Goal: Task Accomplishment & Management: Complete application form

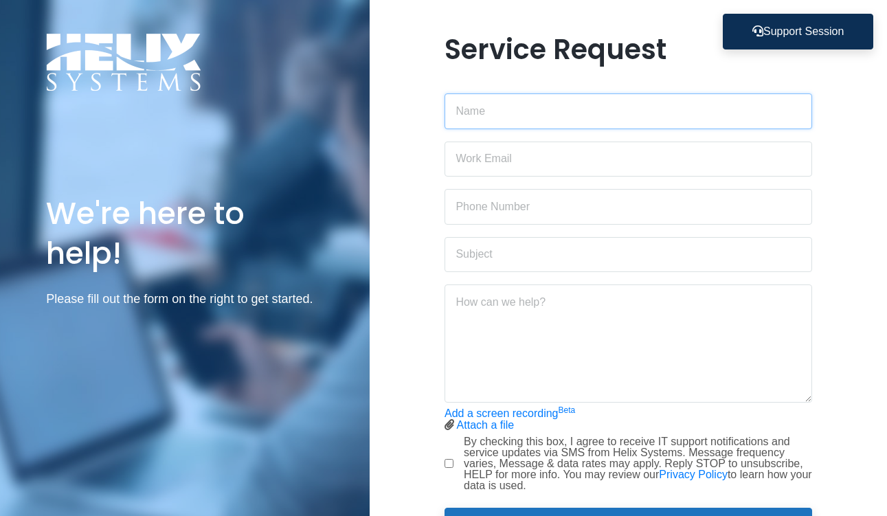
click at [578, 112] on input "text" at bounding box center [627, 111] width 367 height 36
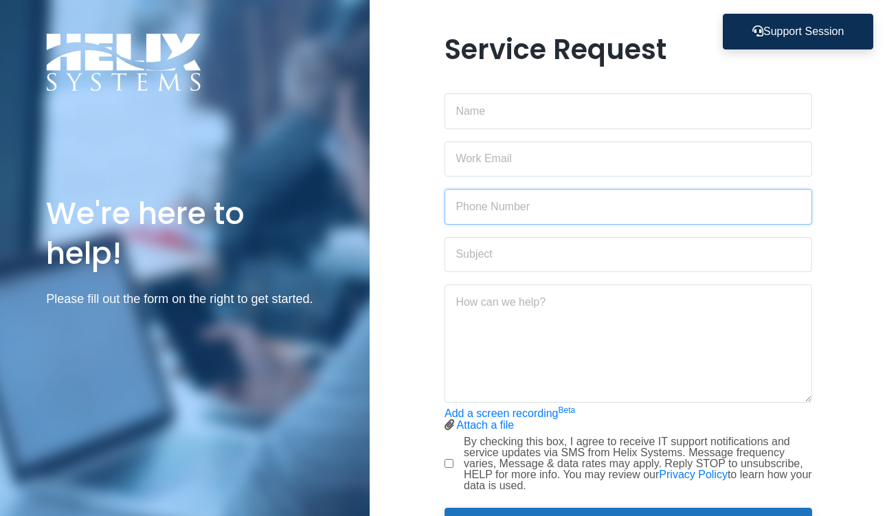
click at [664, 189] on input "text" at bounding box center [627, 207] width 367 height 36
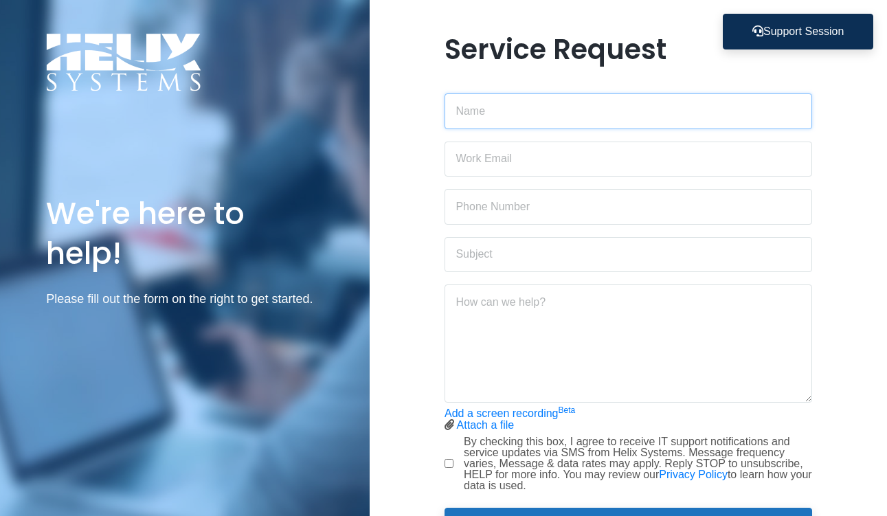
click at [584, 126] on input "text" at bounding box center [627, 111] width 367 height 36
type input "[PERSON_NAME]"
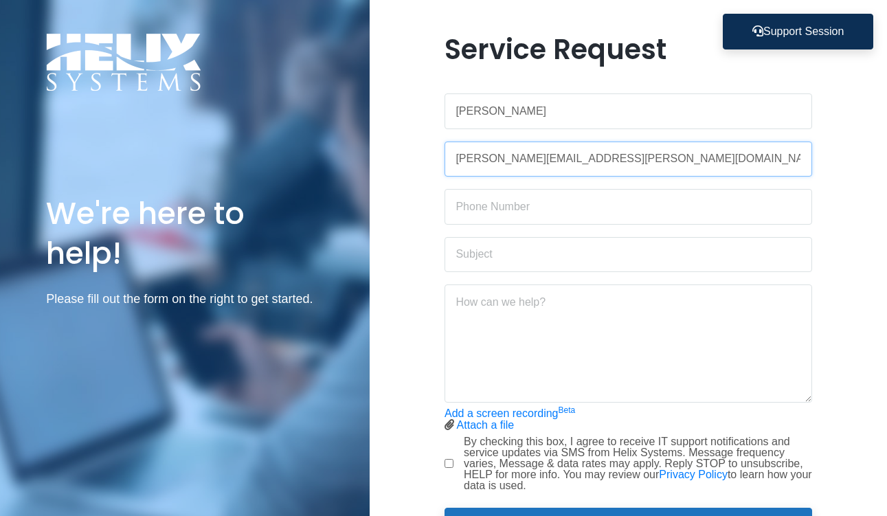
type input "[PERSON_NAME][EMAIL_ADDRESS][PERSON_NAME][DOMAIN_NAME]"
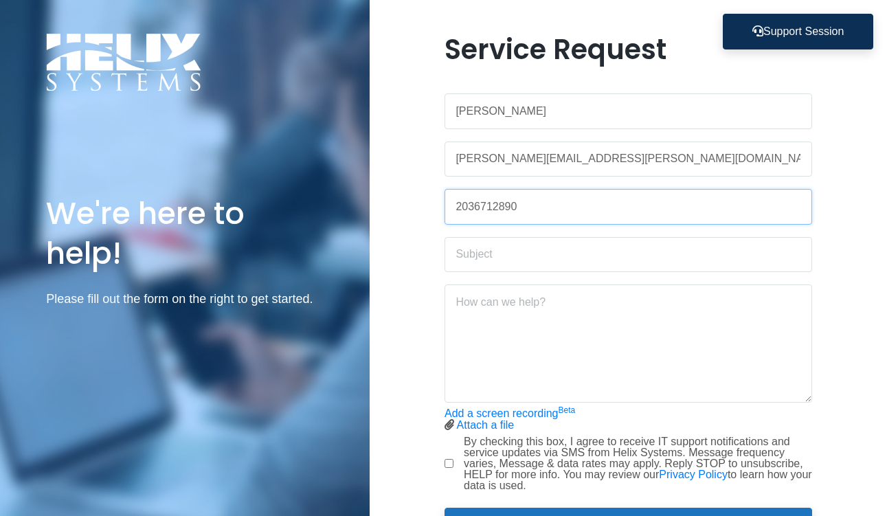
type input "2036712890"
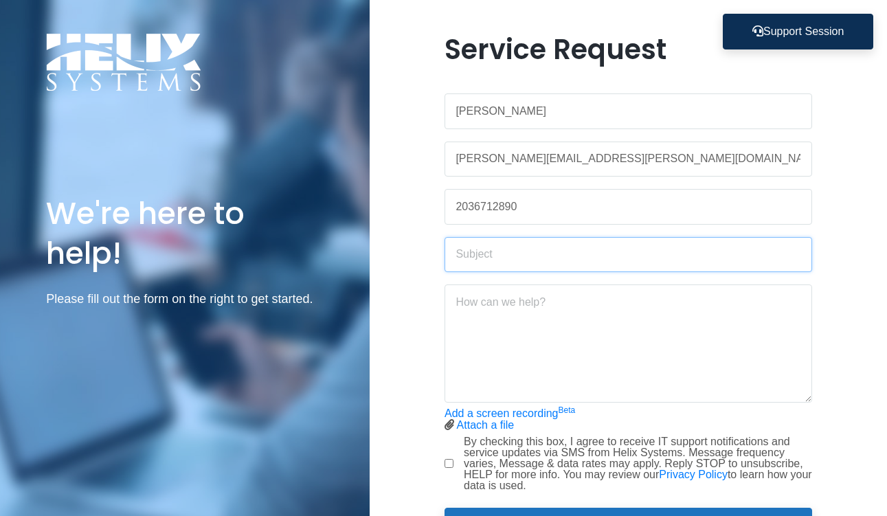
click at [550, 255] on input "text" at bounding box center [627, 255] width 367 height 36
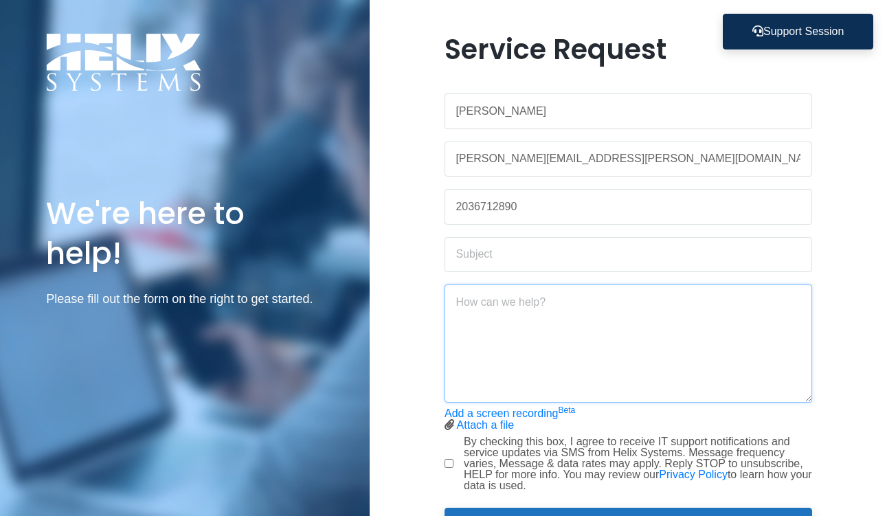
click at [714, 338] on textarea at bounding box center [627, 343] width 367 height 118
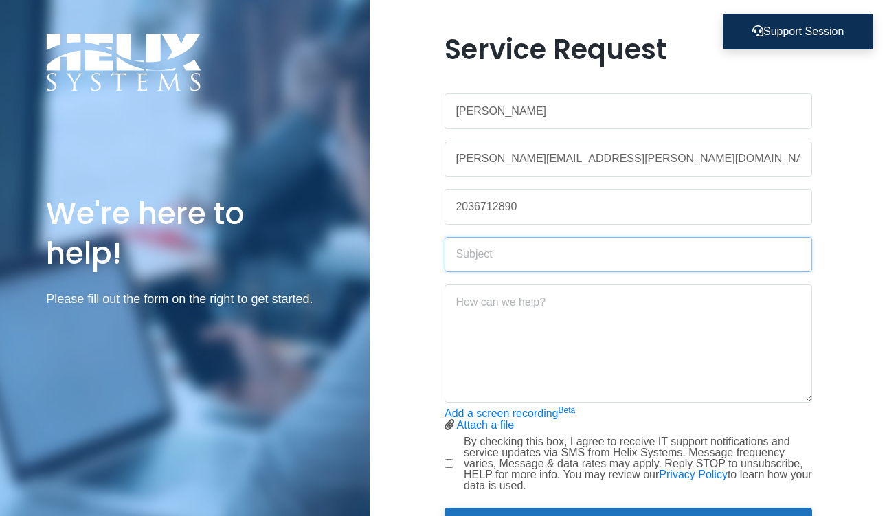
click at [484, 251] on input "text" at bounding box center [627, 255] width 367 height 36
type input "Add teammate to Confluence"
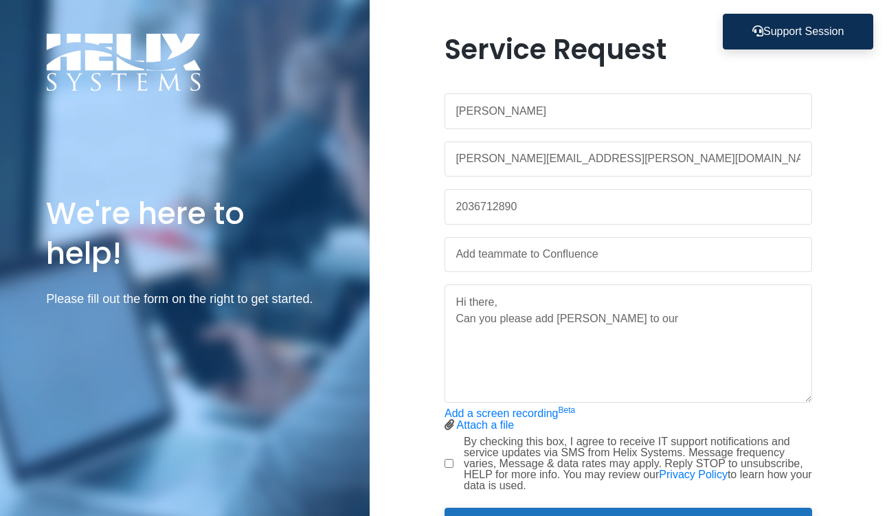
click at [126, 441] on div "We're here to help! Please fill out the form on the right to get started. © Hel…" at bounding box center [185, 296] width 370 height 593
click at [672, 321] on textarea "Hi there, Can you please add [PERSON_NAME] to our" at bounding box center [627, 343] width 367 height 118
click at [530, 330] on textarea "Hi there, Can you please add [PERSON_NAME] to our Milken Institute Confluence p…" at bounding box center [627, 343] width 367 height 118
paste textarea "[URL][DOMAIN_NAME]"
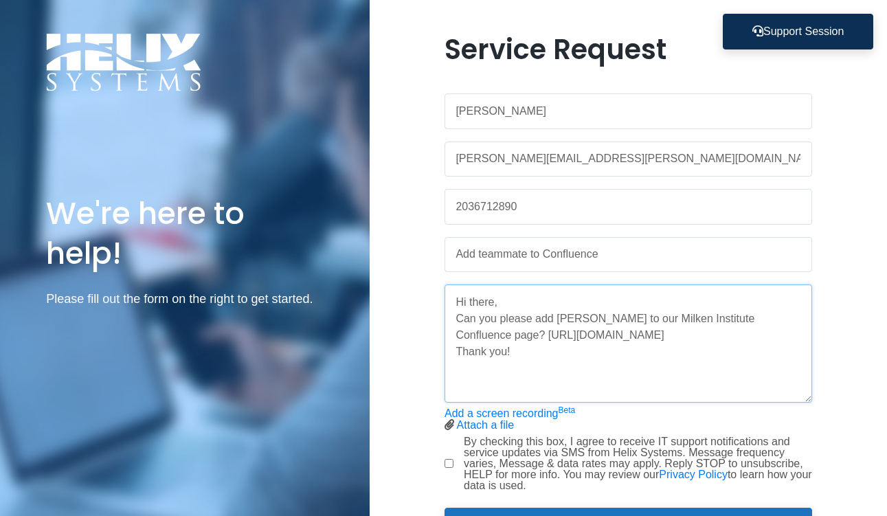
scroll to position [69, 0]
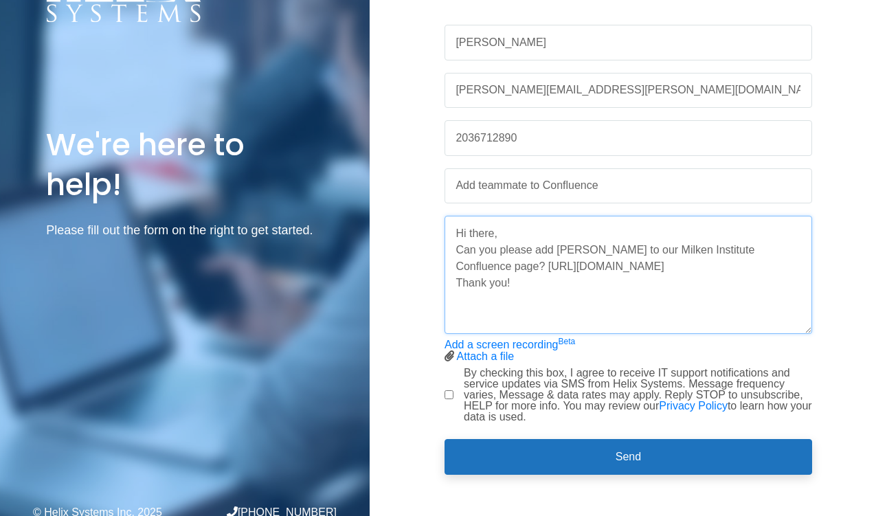
type textarea "Hi there, Can you please add [PERSON_NAME] to our Milken Institute Confluence p…"
click at [451, 396] on input "By checking this box, I agree to receive IT support notifications and service u…" at bounding box center [448, 394] width 9 height 9
checkbox input "true"
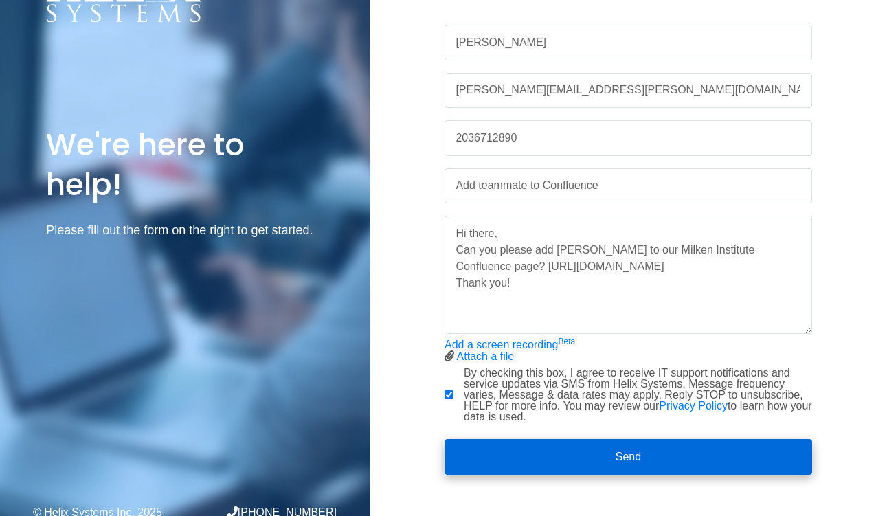
click at [528, 440] on button "Send" at bounding box center [627, 457] width 367 height 36
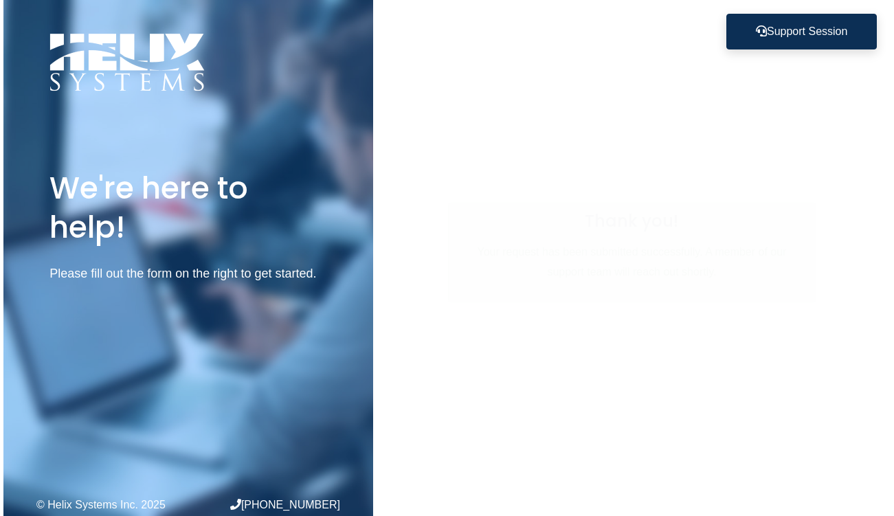
scroll to position [0, 0]
